Goal: Complete application form: Complete application form

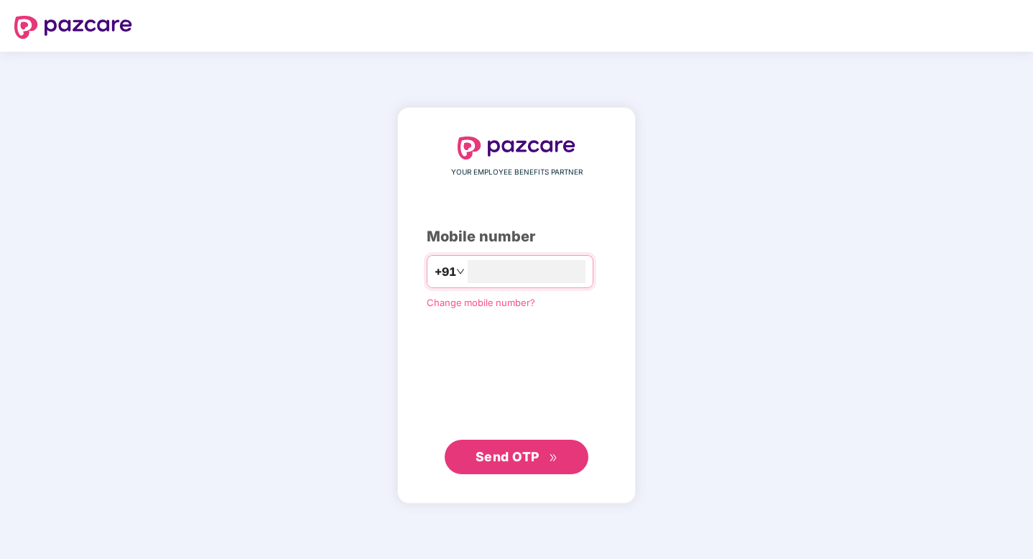
type input "**********"
click at [527, 450] on span "Send OTP" at bounding box center [507, 456] width 64 height 15
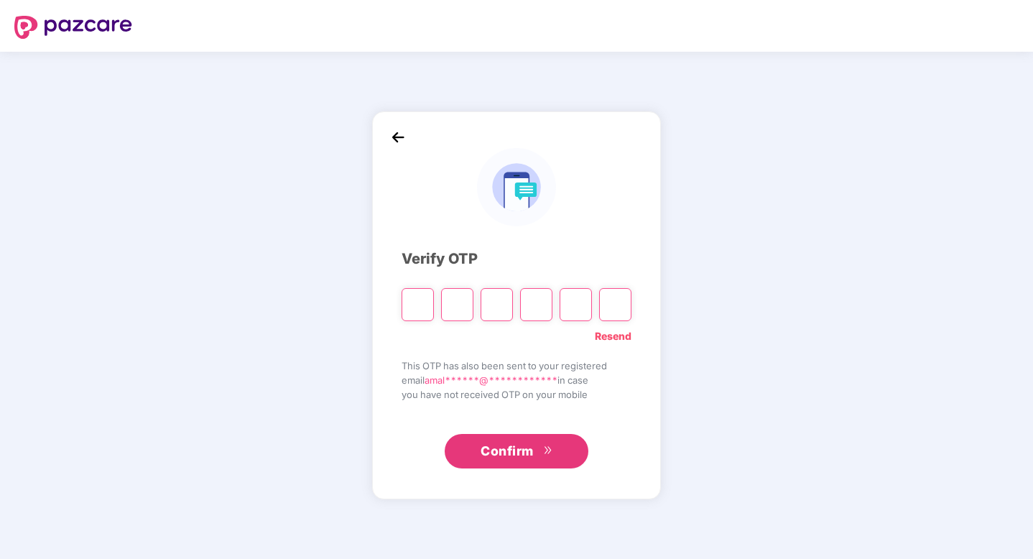
type input "*"
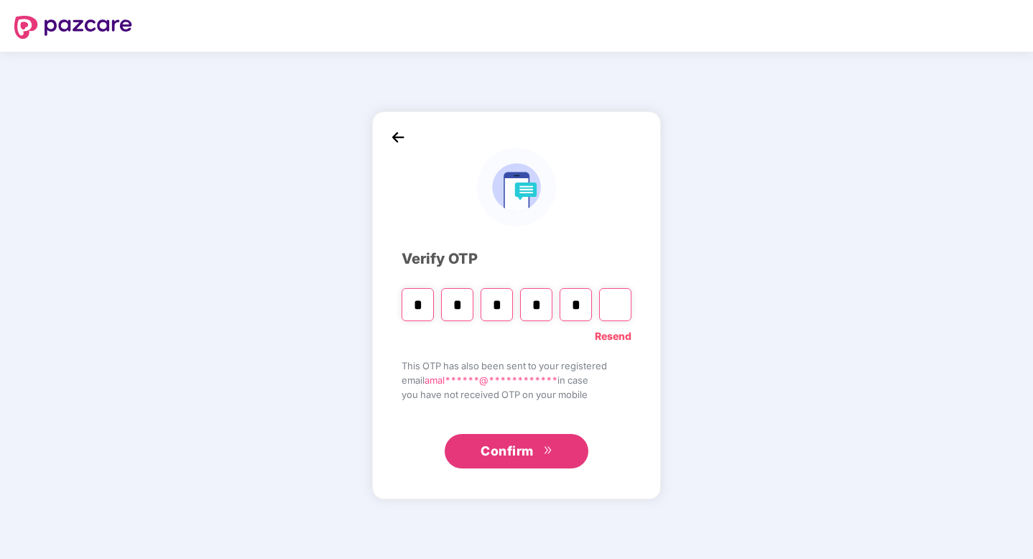
type input "*"
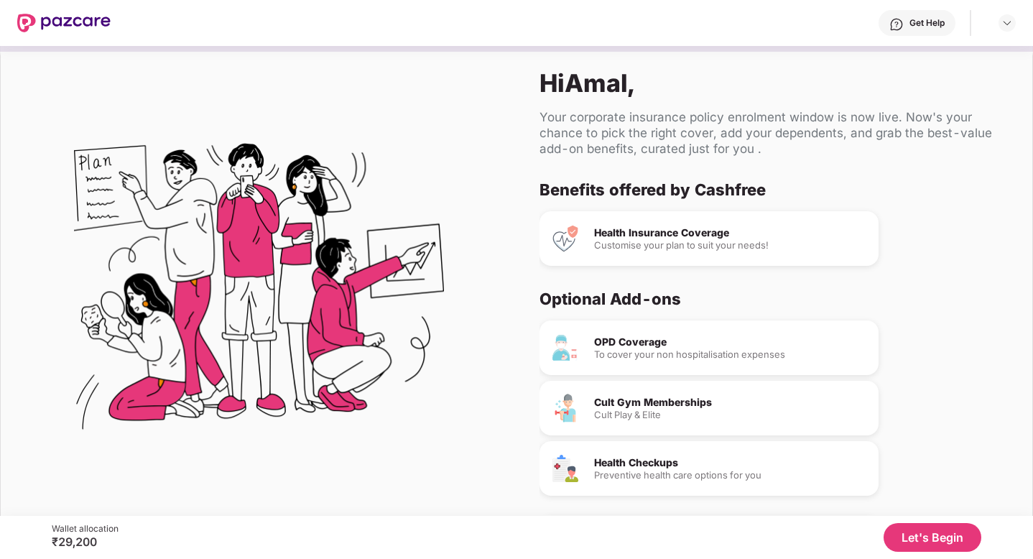
scroll to position [22, 0]
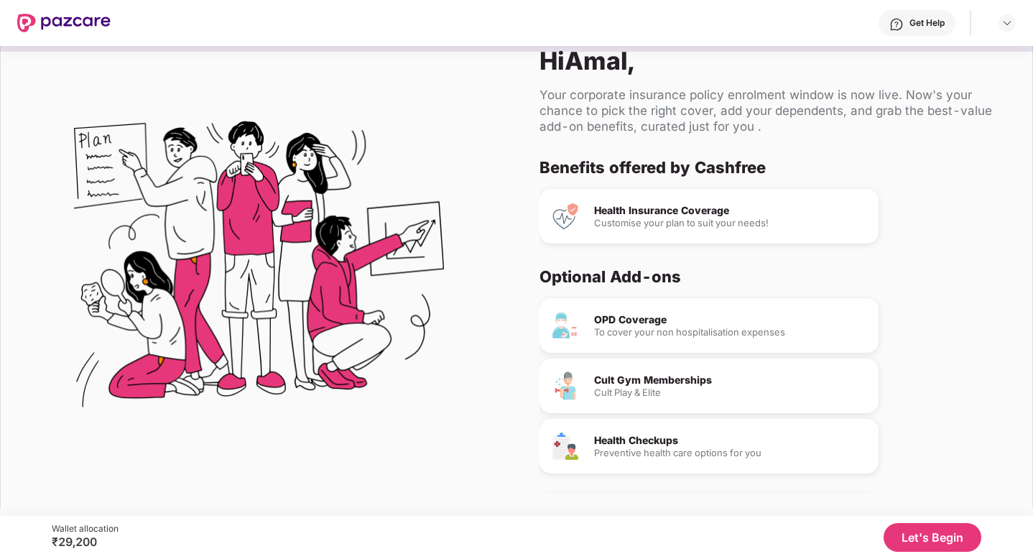
click at [929, 540] on button "Let's Begin" at bounding box center [932, 537] width 98 height 29
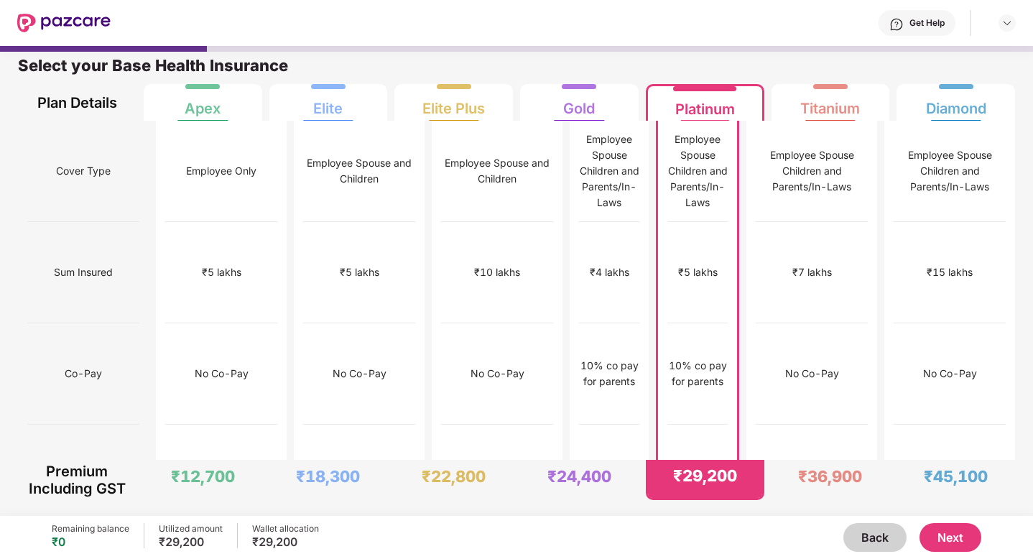
click at [671, 358] on div "10% co pay for parents" at bounding box center [697, 374] width 60 height 32
click at [963, 541] on button "Next" at bounding box center [950, 537] width 62 height 29
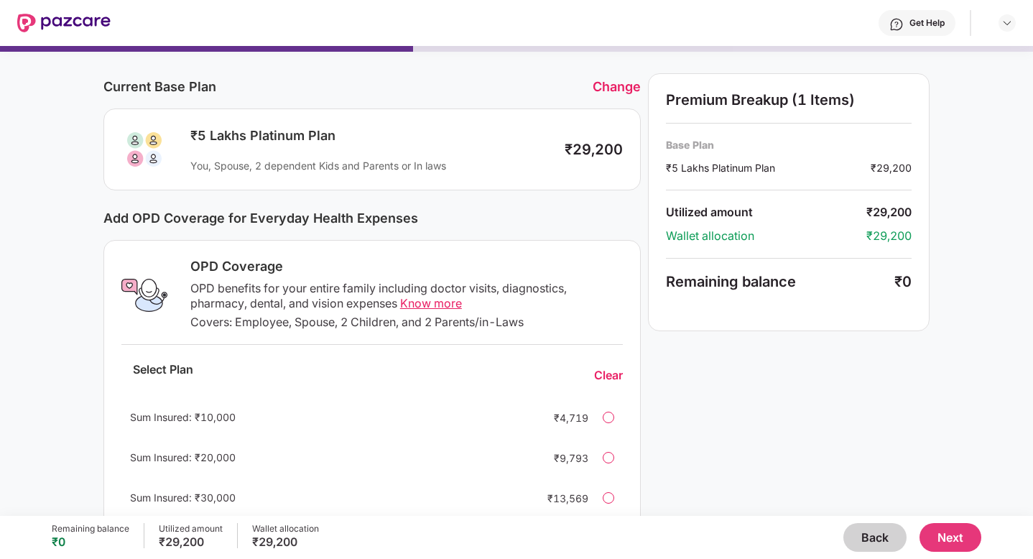
scroll to position [0, 0]
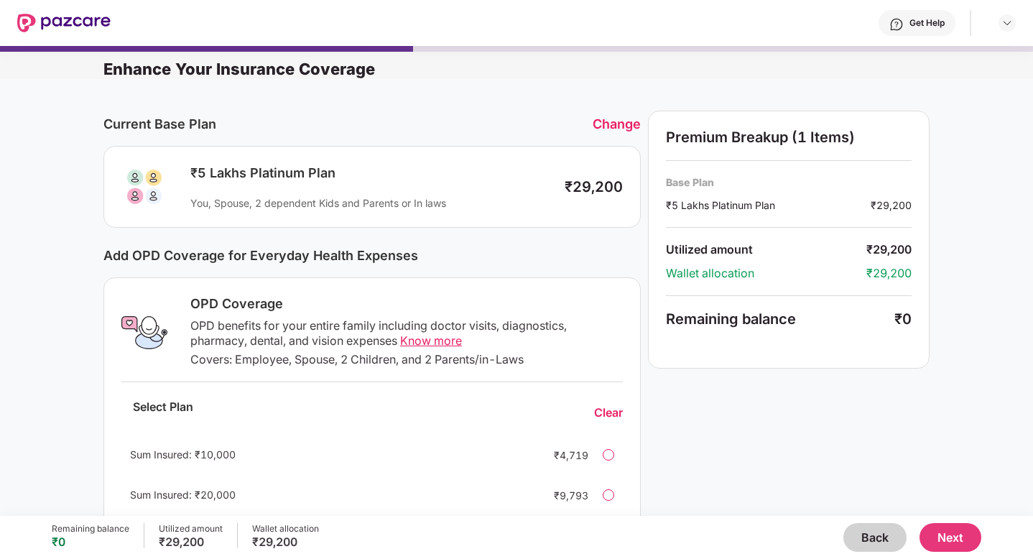
click at [949, 535] on button "Next" at bounding box center [950, 537] width 62 height 29
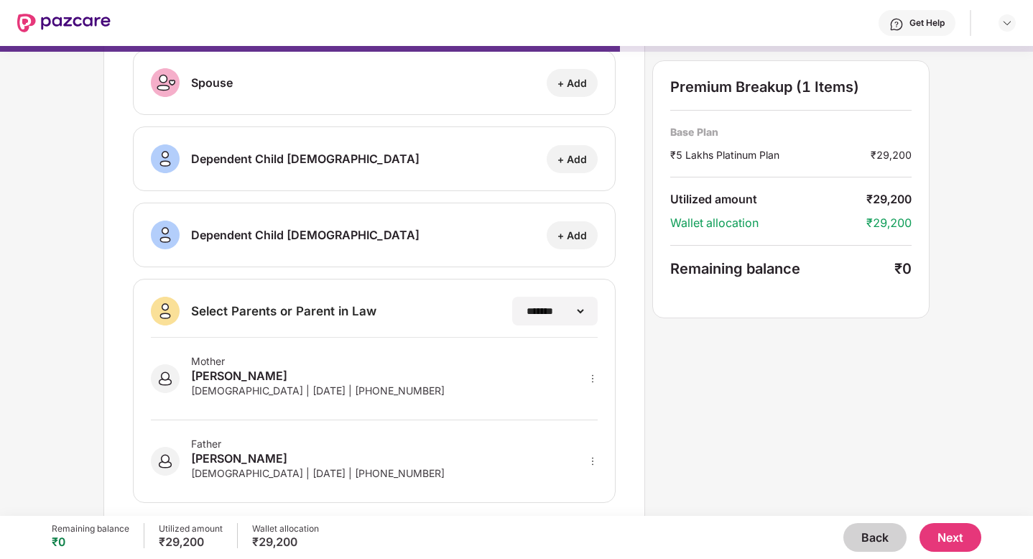
scroll to position [187, 0]
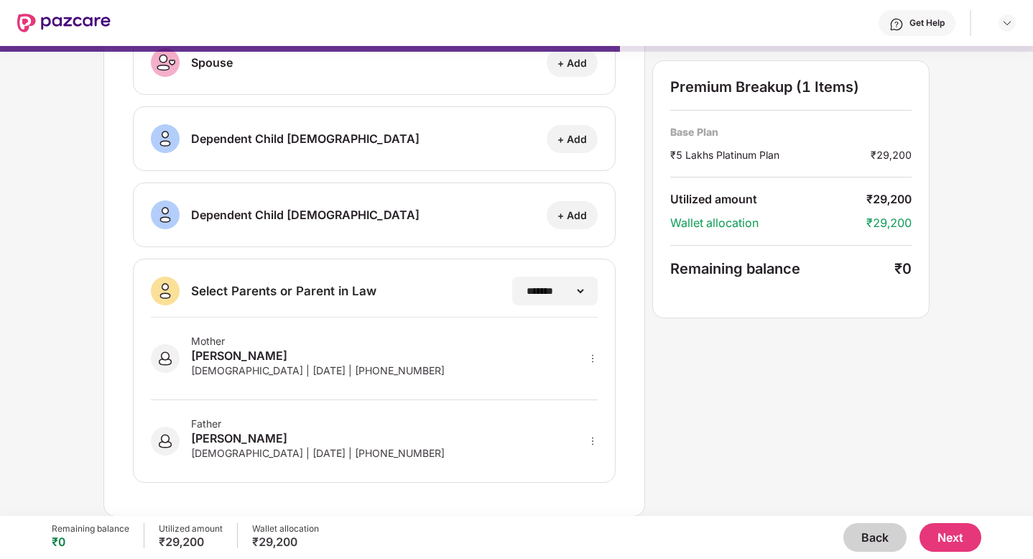
click at [396, 360] on div "Mother Sheeja Shaji Female | 14 Dec 1976 | +918970222200" at bounding box center [374, 358] width 447 height 83
click at [399, 421] on div "Father Shaji Antony Male | 22 Apr 1968 | +918970222200" at bounding box center [374, 432] width 447 height 65
click at [309, 328] on div "Mother Sheeja Shaji Female | 14 Dec 1976 | +918970222200" at bounding box center [374, 358] width 447 height 83
type textarea "*"
click at [201, 335] on div "Mother" at bounding box center [317, 341] width 253 height 12
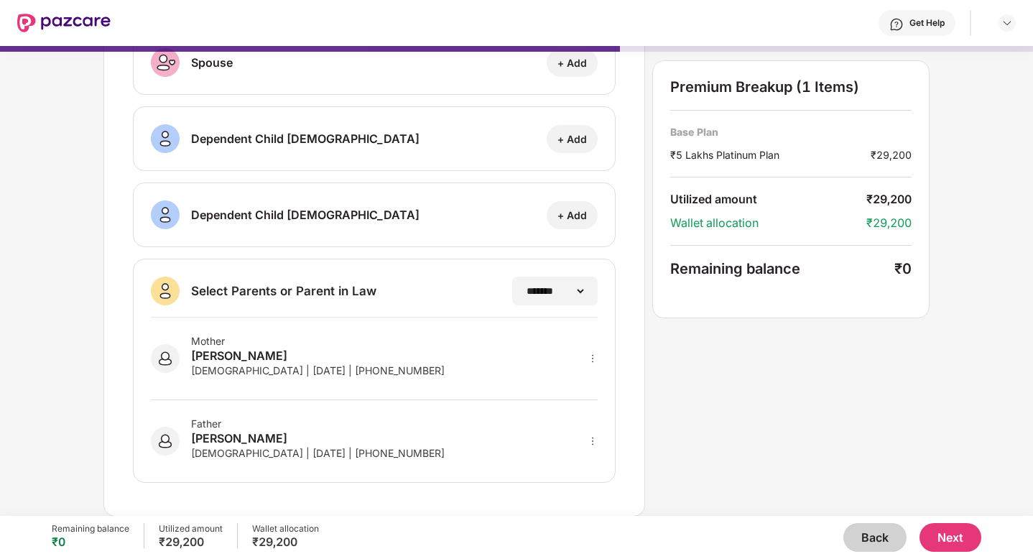
click at [280, 335] on div "Mother" at bounding box center [317, 341] width 253 height 12
click at [563, 299] on div "**********" at bounding box center [554, 290] width 87 height 29
click at [578, 297] on select "**********" at bounding box center [554, 290] width 62 height 11
click at [955, 543] on button "Next" at bounding box center [950, 537] width 62 height 29
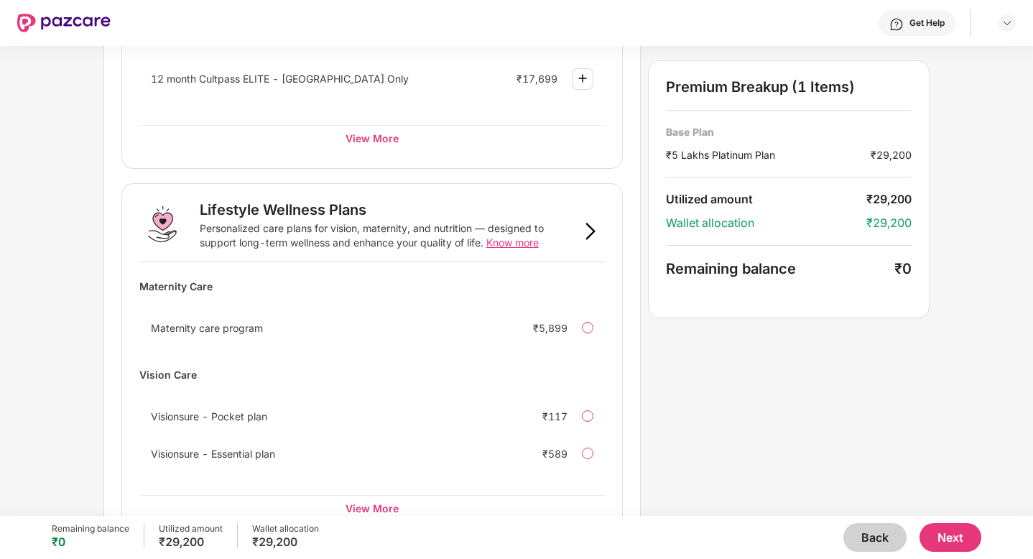
scroll to position [856, 0]
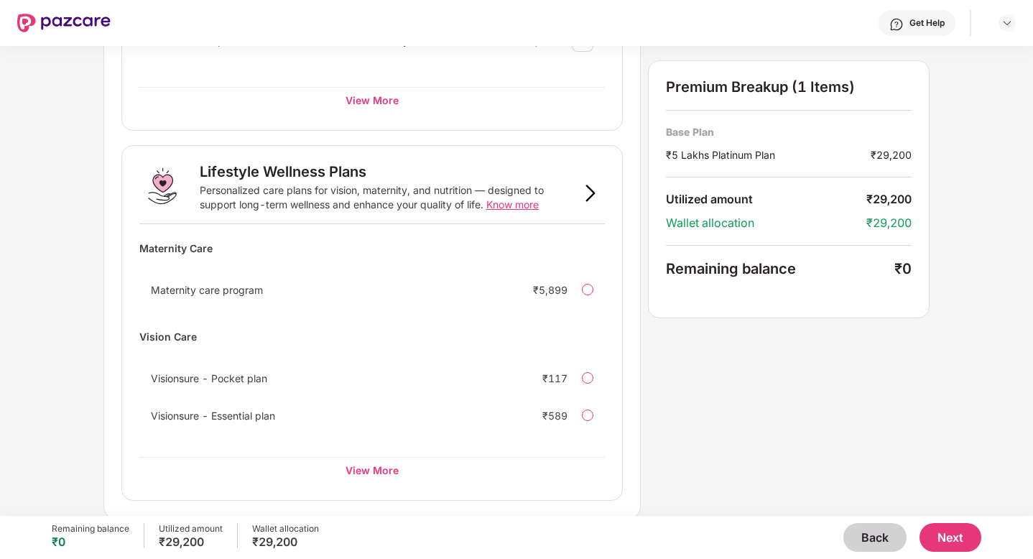
click at [946, 536] on button "Next" at bounding box center [950, 537] width 62 height 29
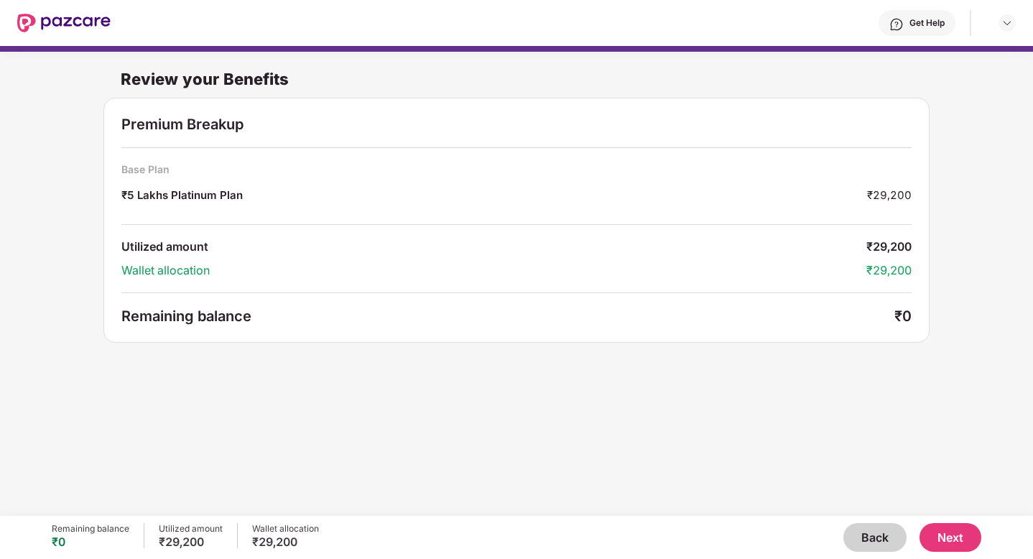
click at [960, 528] on button "Next" at bounding box center [950, 537] width 62 height 29
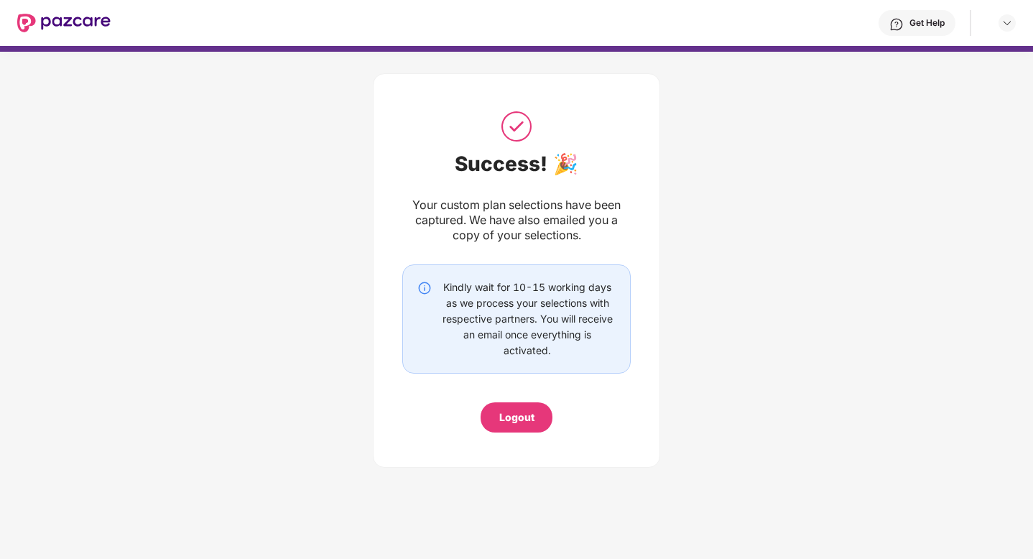
click at [519, 411] on div "Logout" at bounding box center [516, 417] width 35 height 16
